Goal: Manage account settings

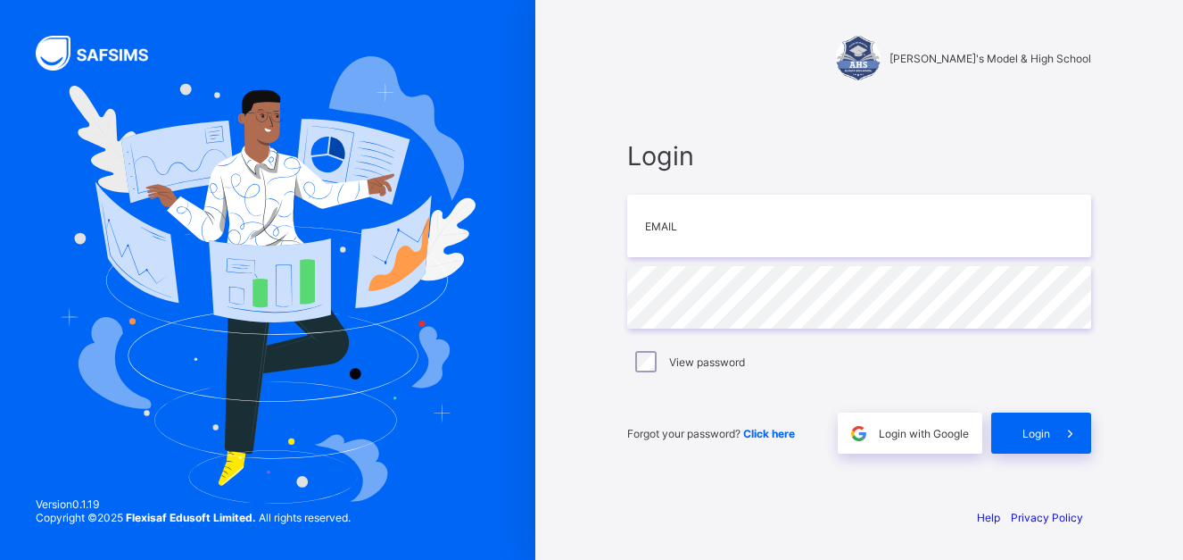
type input "**********"
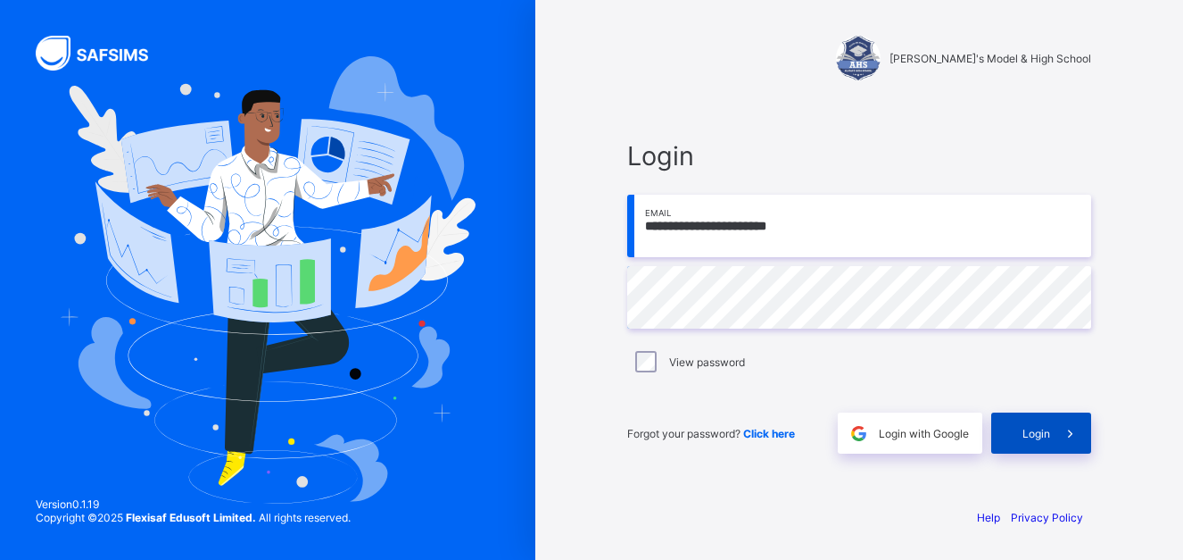
click at [1039, 439] on span "Login" at bounding box center [1037, 433] width 28 height 13
